Goal: Find specific page/section: Find specific page/section

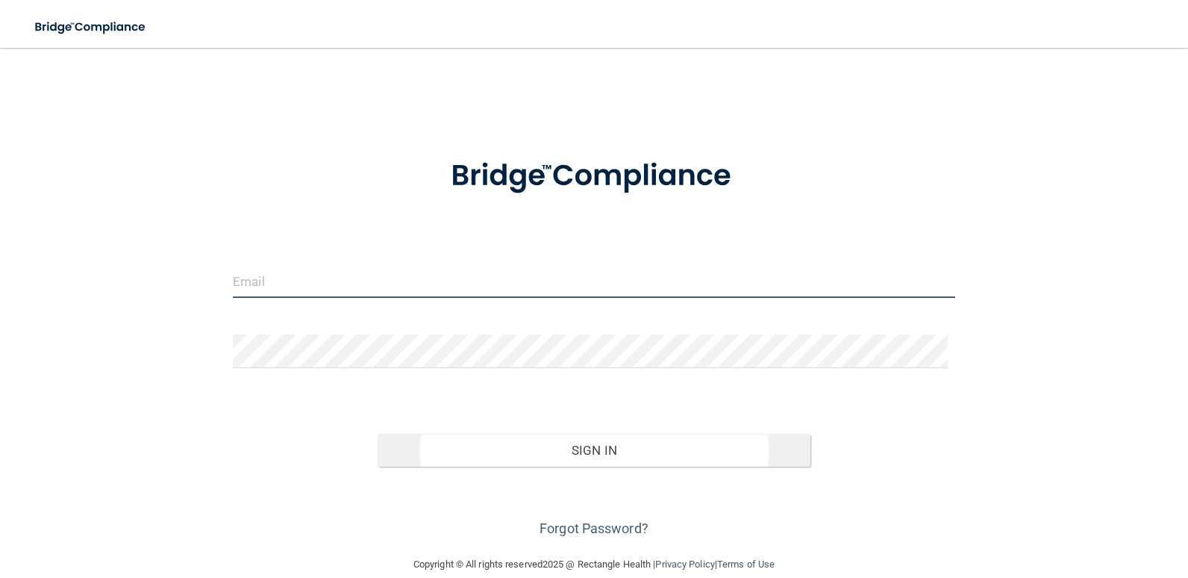
type input "[EMAIL_ADDRESS][DOMAIN_NAME]"
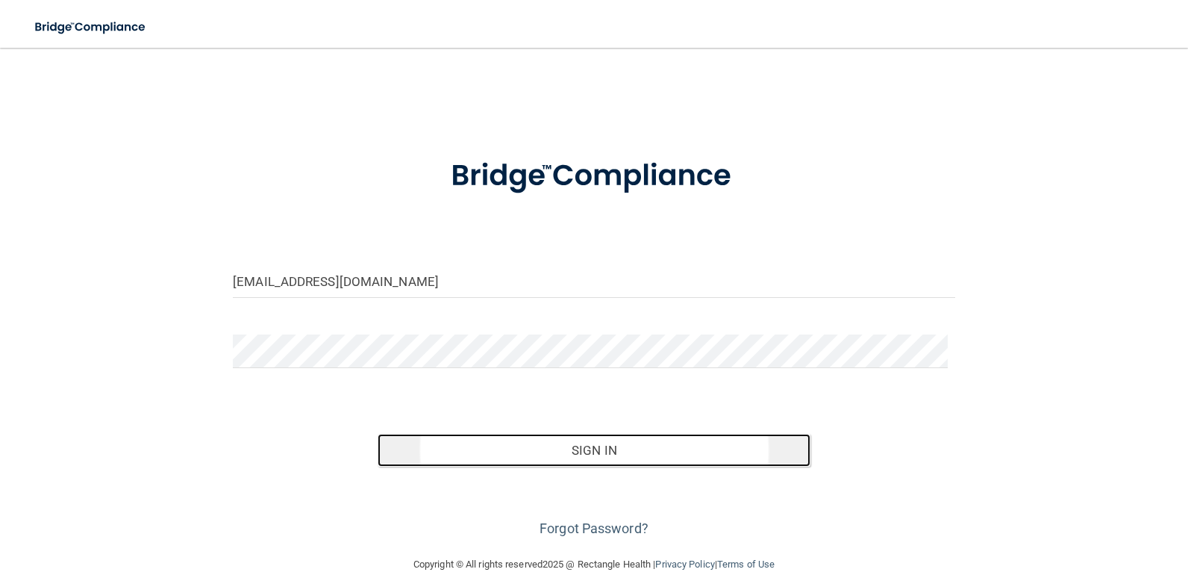
click at [626, 452] on button "Sign In" at bounding box center [595, 450] width 434 height 33
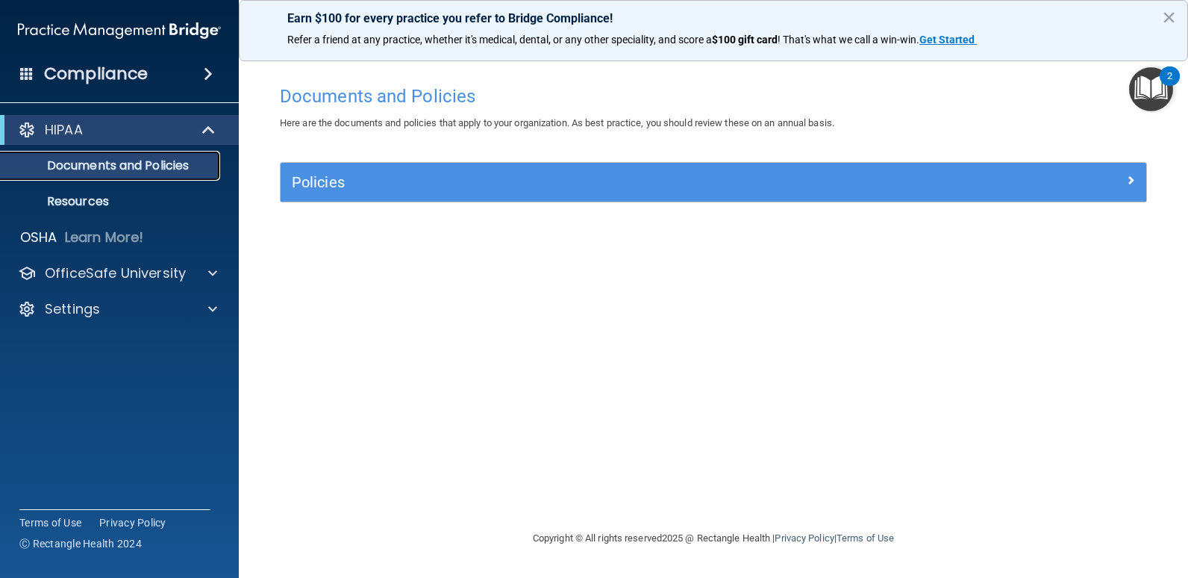
click at [107, 169] on p "Documents and Policies" at bounding box center [112, 165] width 204 height 15
click at [92, 169] on p "Documents and Policies" at bounding box center [112, 165] width 204 height 15
click at [1173, 16] on button "×" at bounding box center [1169, 17] width 14 height 24
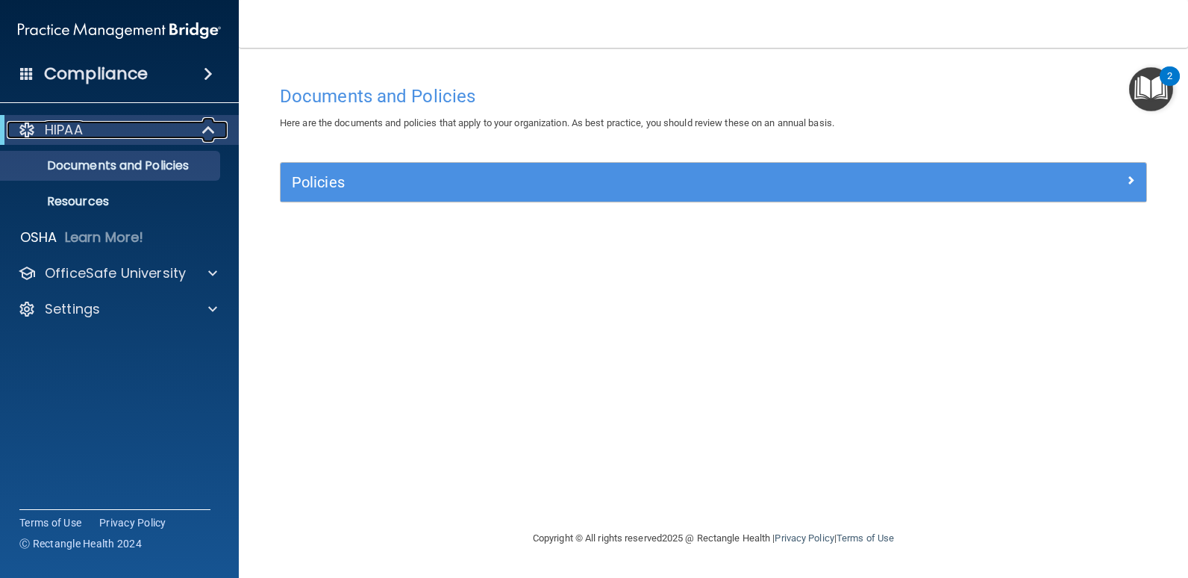
click at [65, 128] on p "HIPAA" at bounding box center [64, 130] width 38 height 18
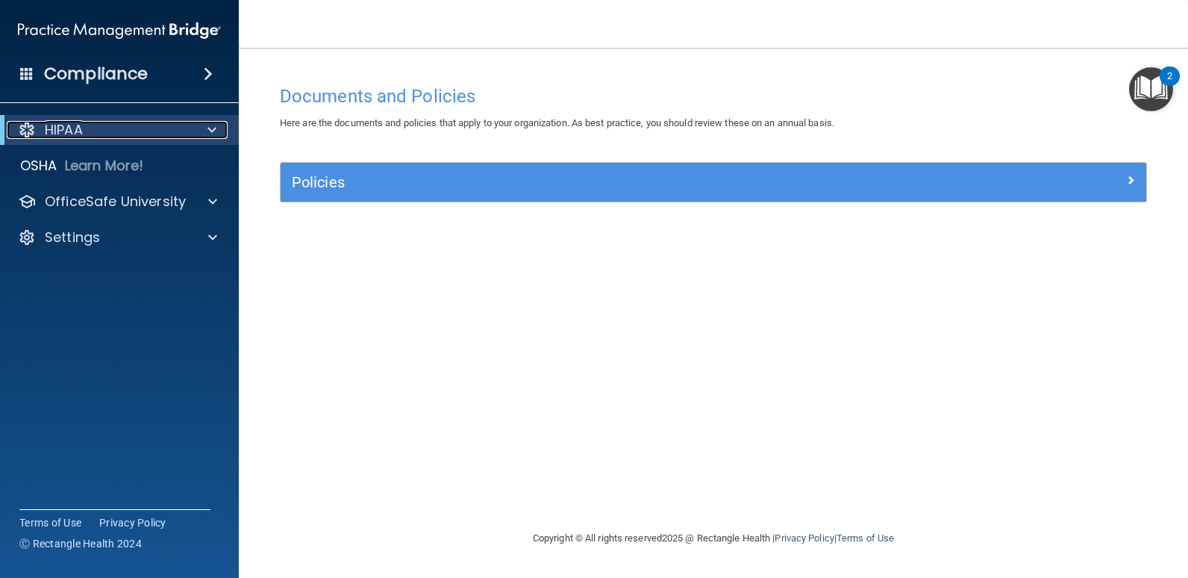
click at [65, 128] on p "HIPAA" at bounding box center [64, 130] width 38 height 18
